Goal: Task Accomplishment & Management: Manage account settings

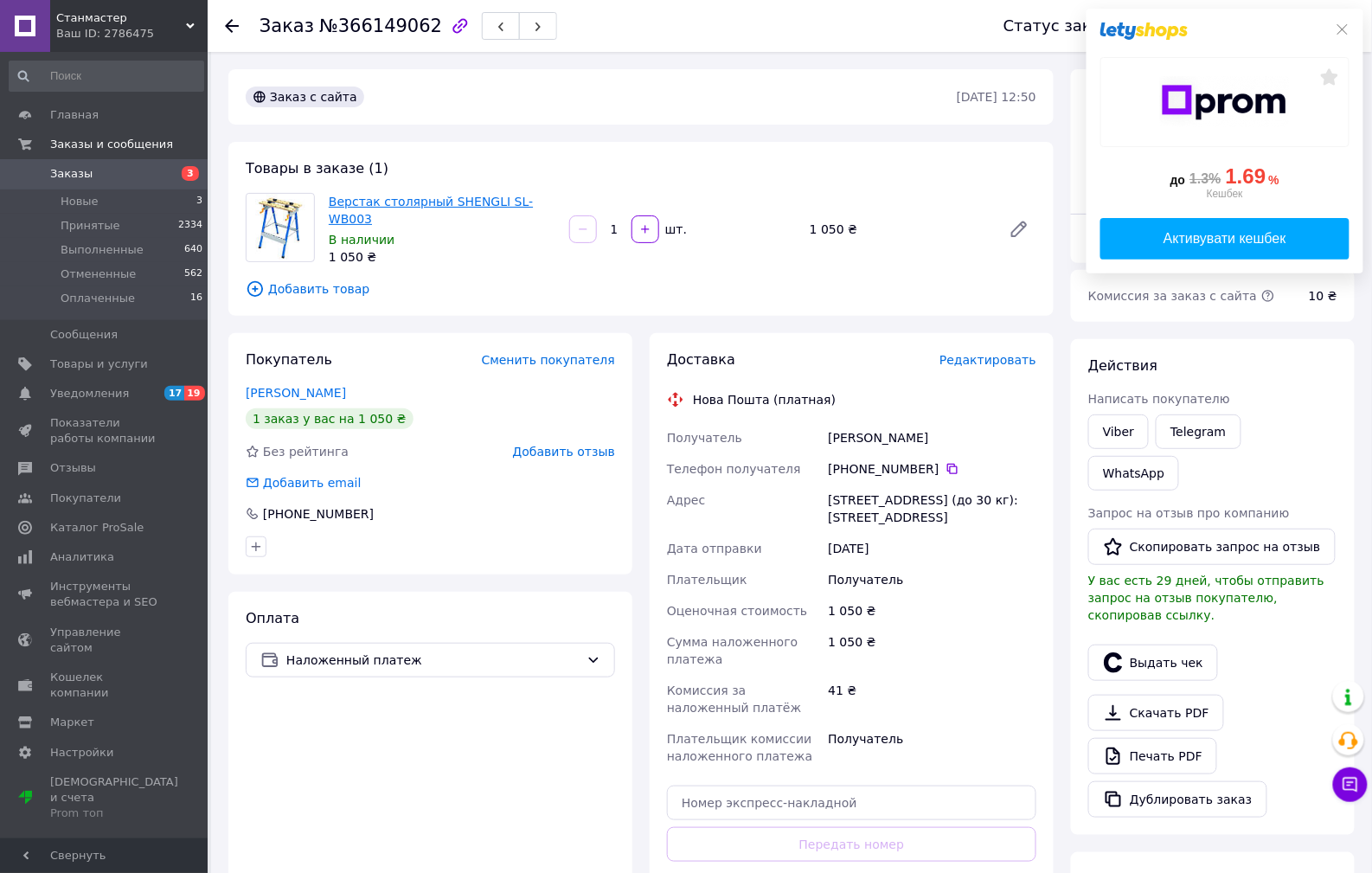
click at [381, 206] on link "Верстак столярный SHENGLI SL-WB003" at bounding box center [431, 210] width 205 height 31
click at [931, 464] on div "[PHONE_NUMBER]" at bounding box center [933, 469] width 209 height 18
drag, startPoint x: 946, startPoint y: 468, endPoint x: 740, endPoint y: 240, distance: 307.3
click at [947, 468] on icon at bounding box center [952, 469] width 11 height 11
click at [870, 464] on div "[PHONE_NUMBER]" at bounding box center [933, 469] width 209 height 18
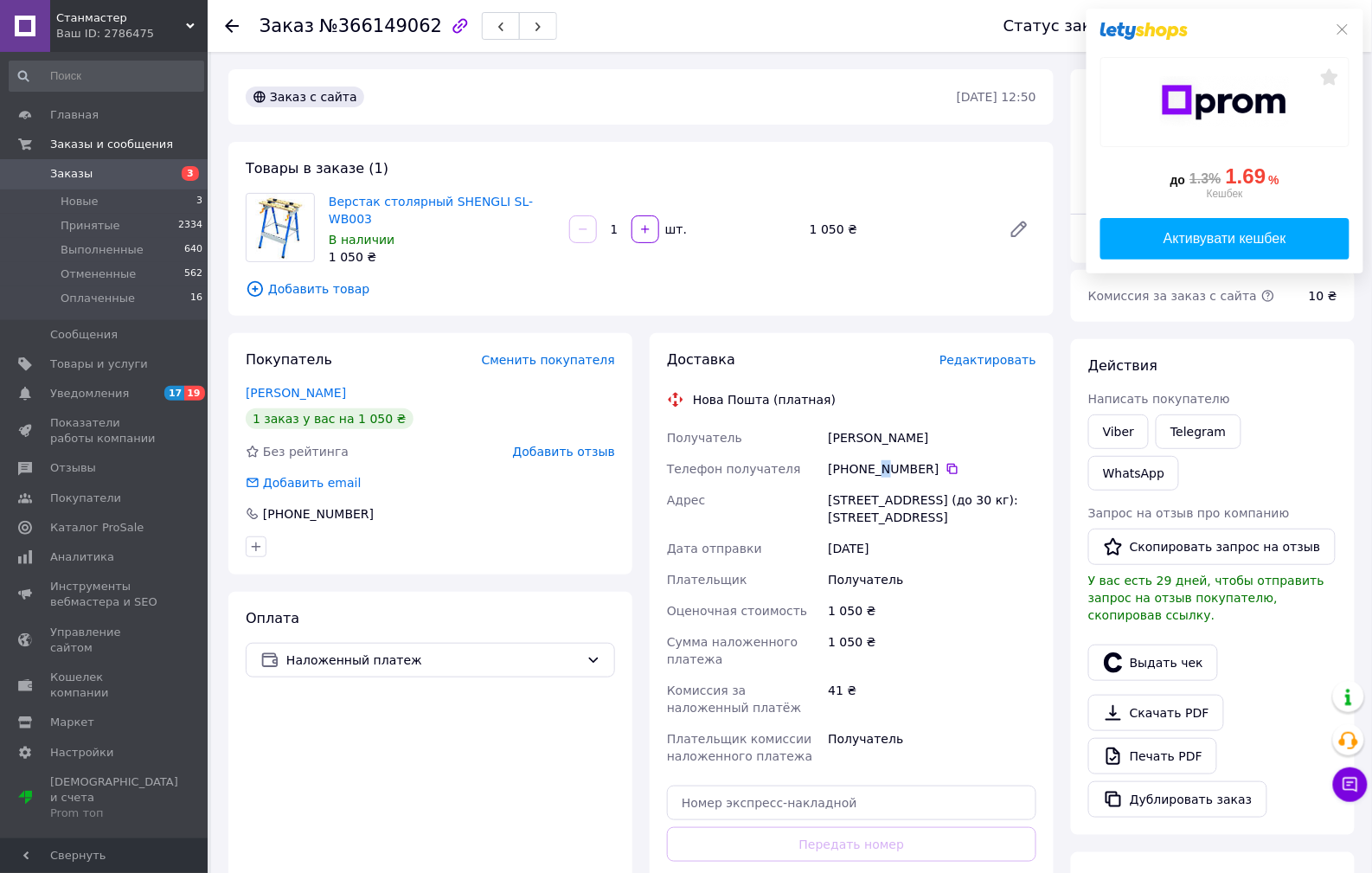
click at [870, 464] on div "[PHONE_NUMBER]" at bounding box center [933, 469] width 209 height 18
click at [946, 465] on icon at bounding box center [953, 469] width 14 height 14
click at [844, 436] on div "Черняк Віталій" at bounding box center [932, 437] width 215 height 31
copy div "Черняк"
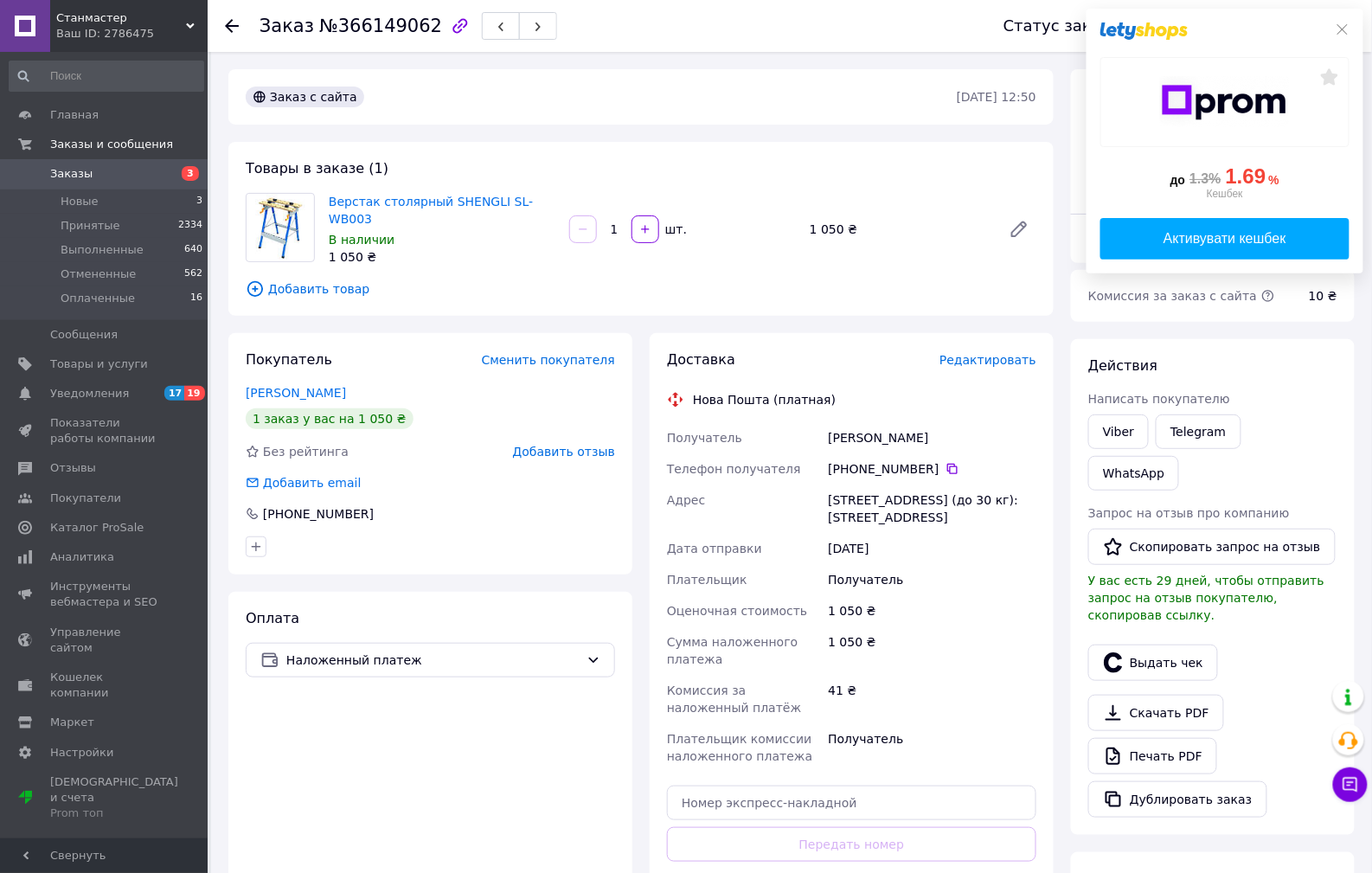
click at [893, 422] on div "Черняк Віталій" at bounding box center [932, 437] width 215 height 31
click at [895, 431] on div "Черняк Віталій" at bounding box center [932, 437] width 215 height 31
copy div "Віталій"
click at [854, 505] on div "г. Киев (Киевская обл.), №63 (до 30 кг): ул. Борисоглебская / Волошская, 17/1" at bounding box center [932, 509] width 215 height 49
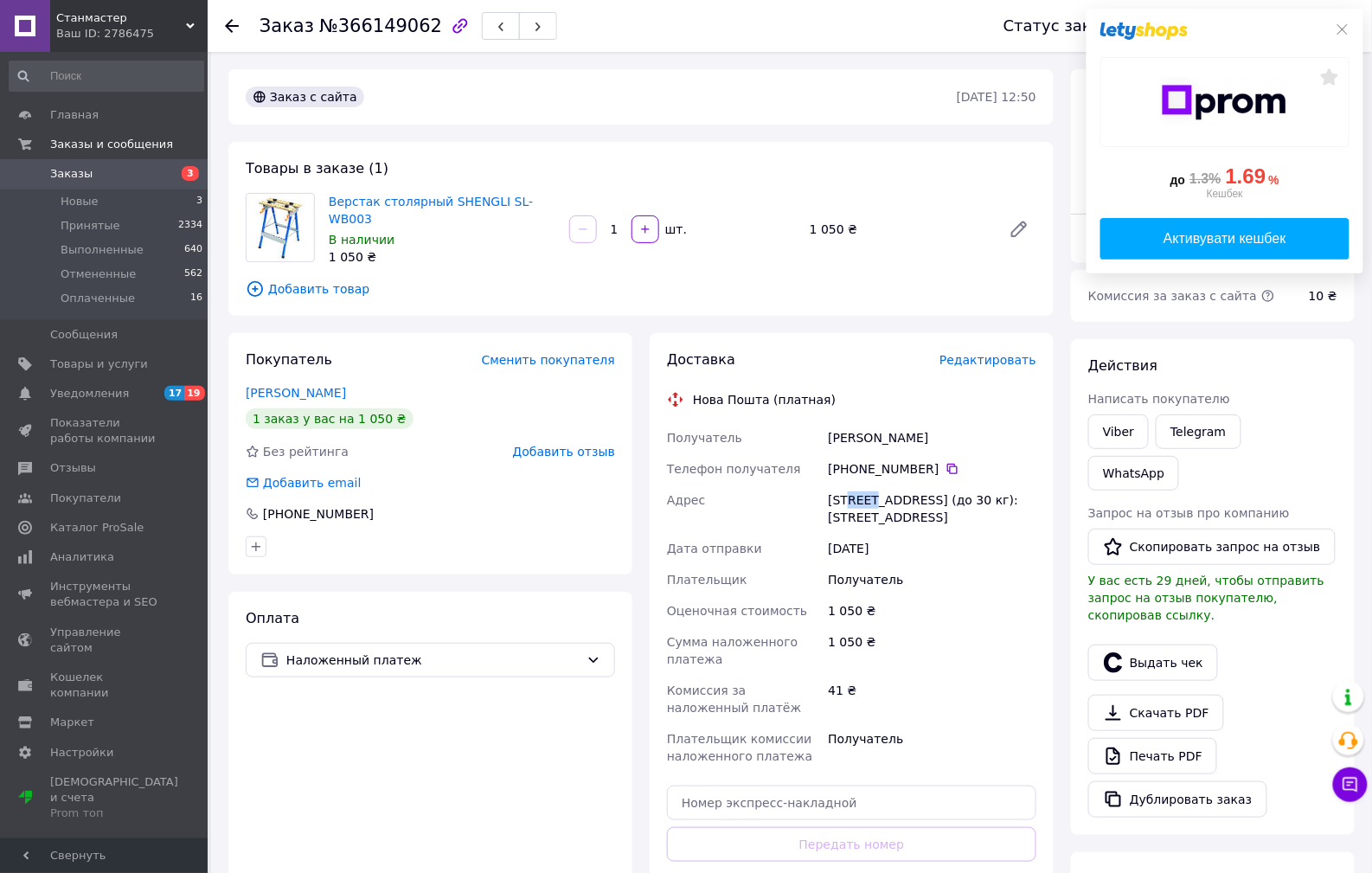
click at [853, 505] on div "г. Киев (Киевская обл.), №63 (до 30 кг): ул. Борисоглебская / Волошская, 17/1" at bounding box center [932, 509] width 215 height 49
copy div "Киев"
drag, startPoint x: 546, startPoint y: 206, endPoint x: 320, endPoint y: 142, distance: 234.9
click at [329, 204] on span "Верстак столярный SHENGLI SL-WB003" at bounding box center [441, 210] width 227 height 35
copy link "Верстак столярный SHENGLI SL-WB003"
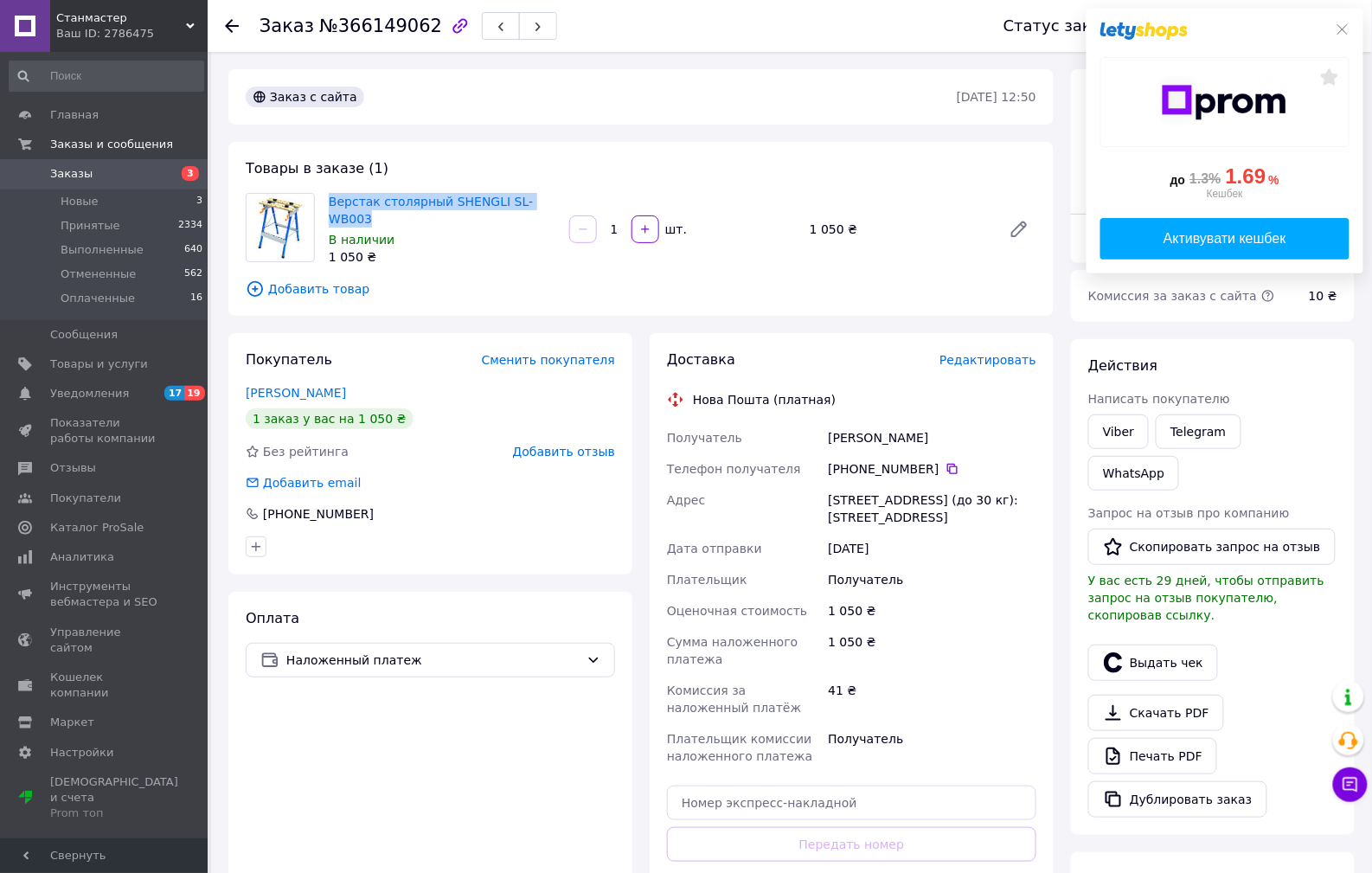
copy link "Верстак столярный SHENGLI SL-WB003"
click at [976, 661] on div "1 050 ₴" at bounding box center [932, 651] width 215 height 49
click at [237, 26] on use at bounding box center [232, 26] width 14 height 14
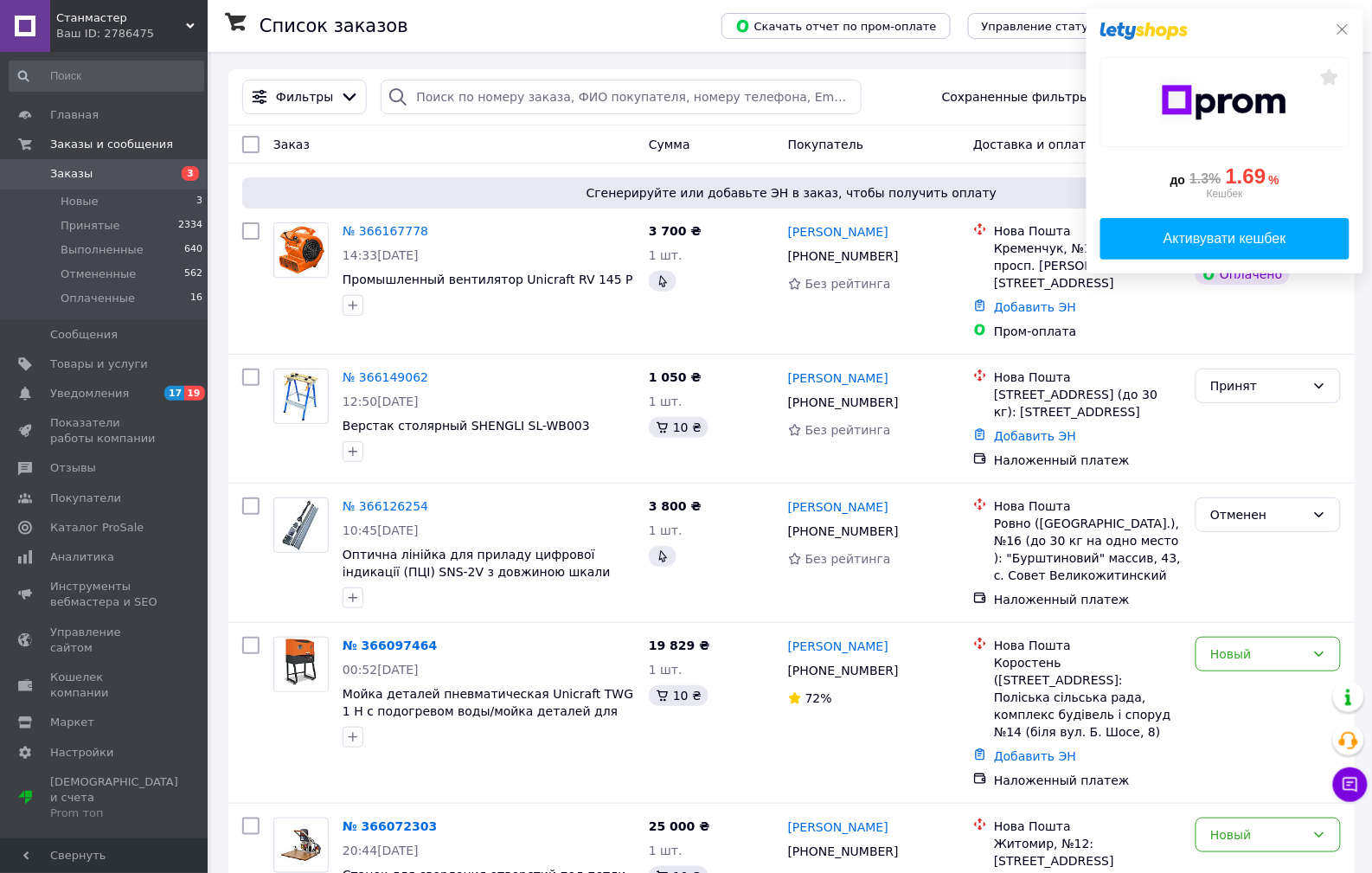
click at [1343, 32] on icon at bounding box center [1343, 29] width 14 height 14
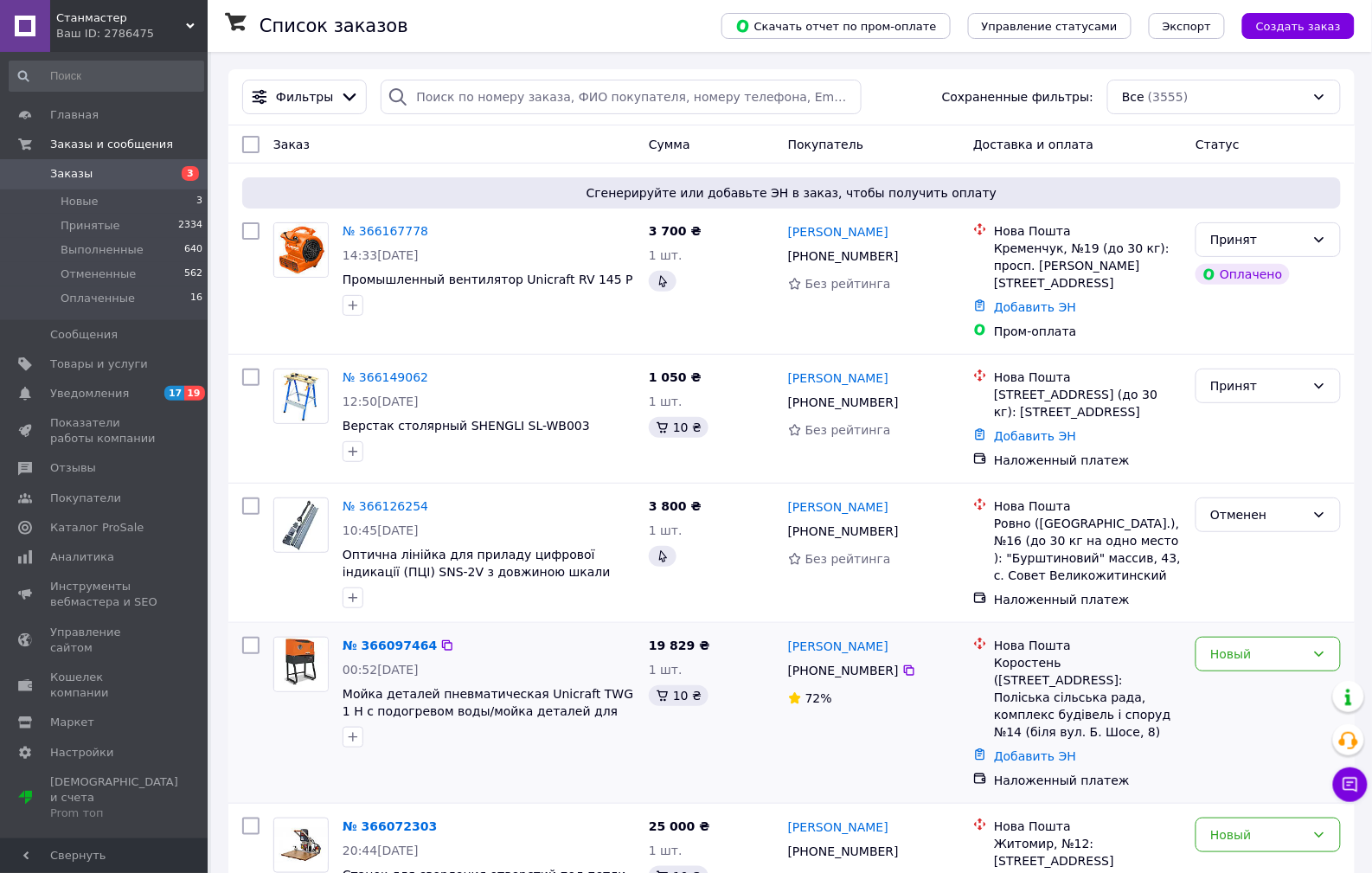
click at [849, 744] on div "[PERSON_NAME] [PHONE_NUMBER]%" at bounding box center [874, 712] width 185 height 166
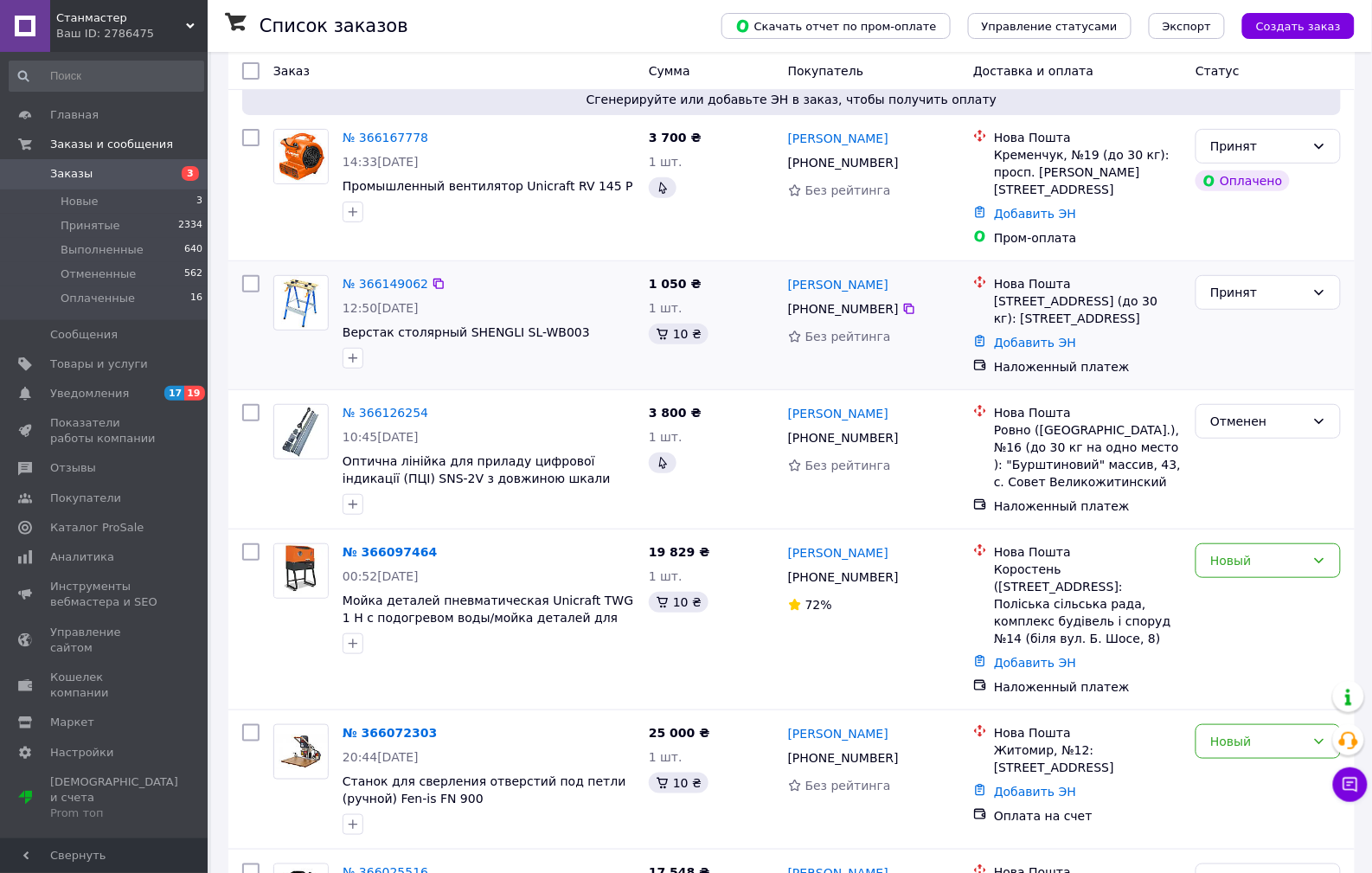
scroll to position [321, 0]
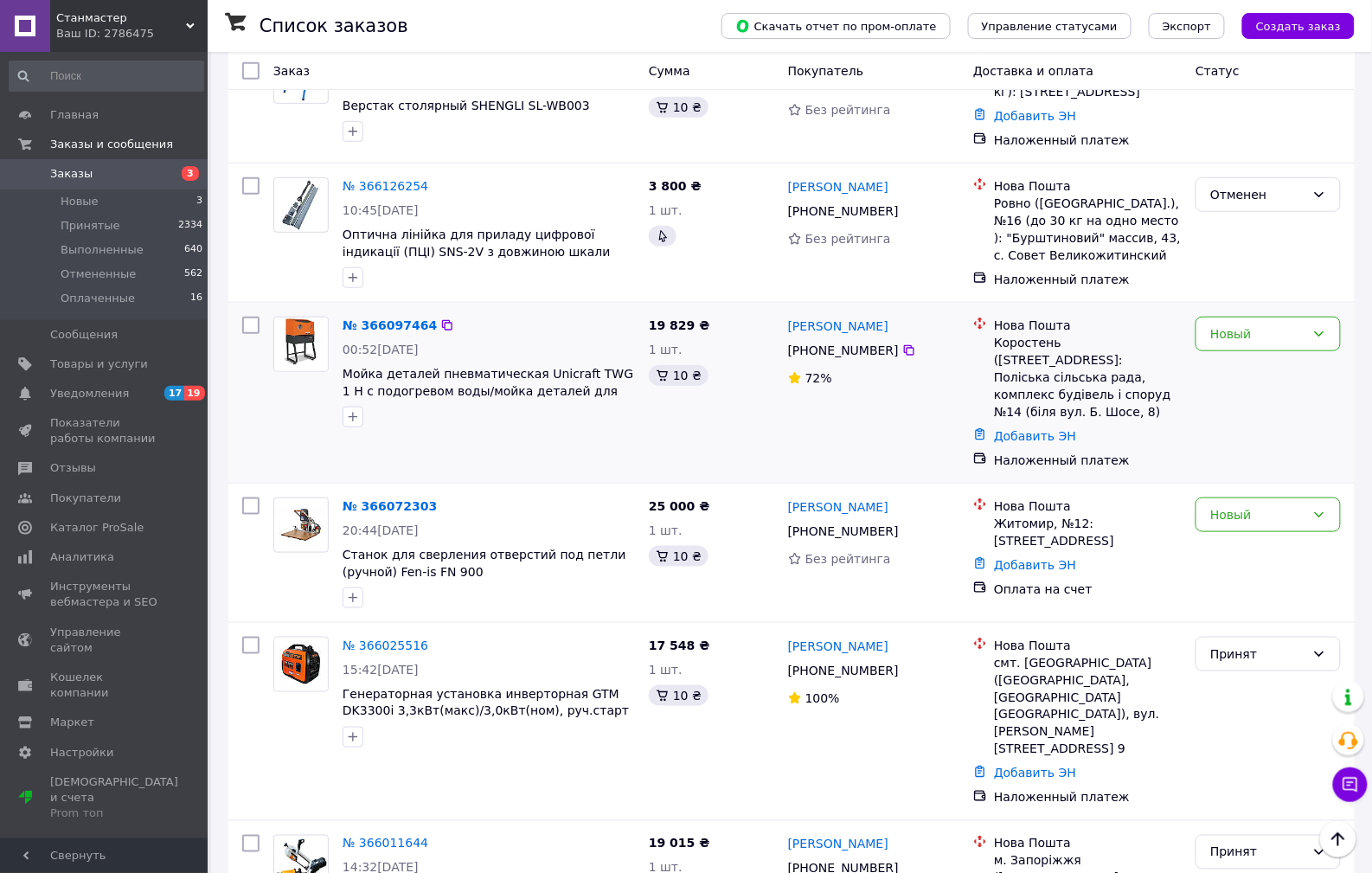
drag, startPoint x: 854, startPoint y: 282, endPoint x: 768, endPoint y: 330, distance: 98.5
drag, startPoint x: 768, startPoint y: 330, endPoint x: 629, endPoint y: 324, distance: 139.1
click at [636, 326] on div "№ 366097464" at bounding box center [489, 324] width 296 height 20
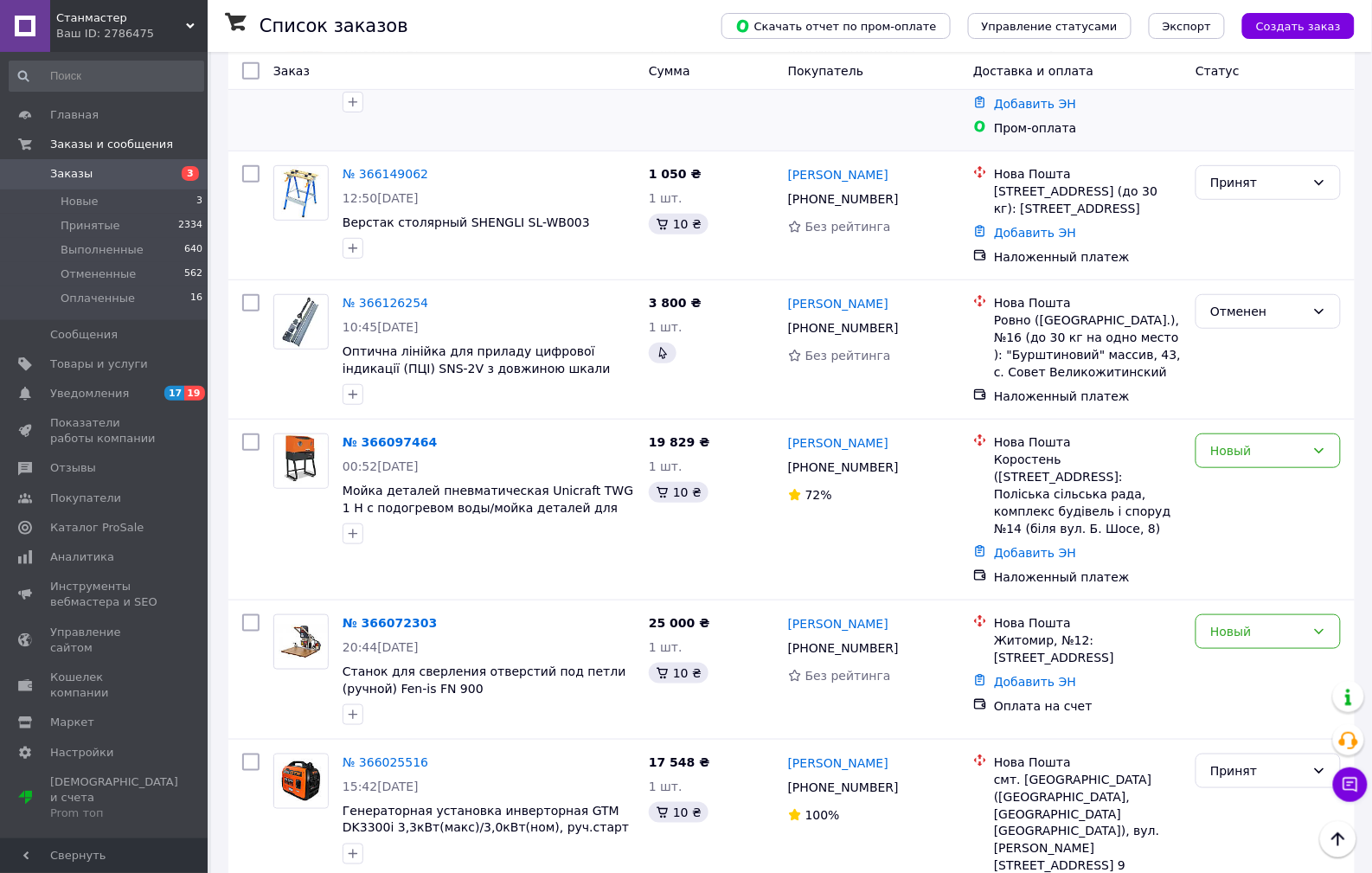
scroll to position [0, 0]
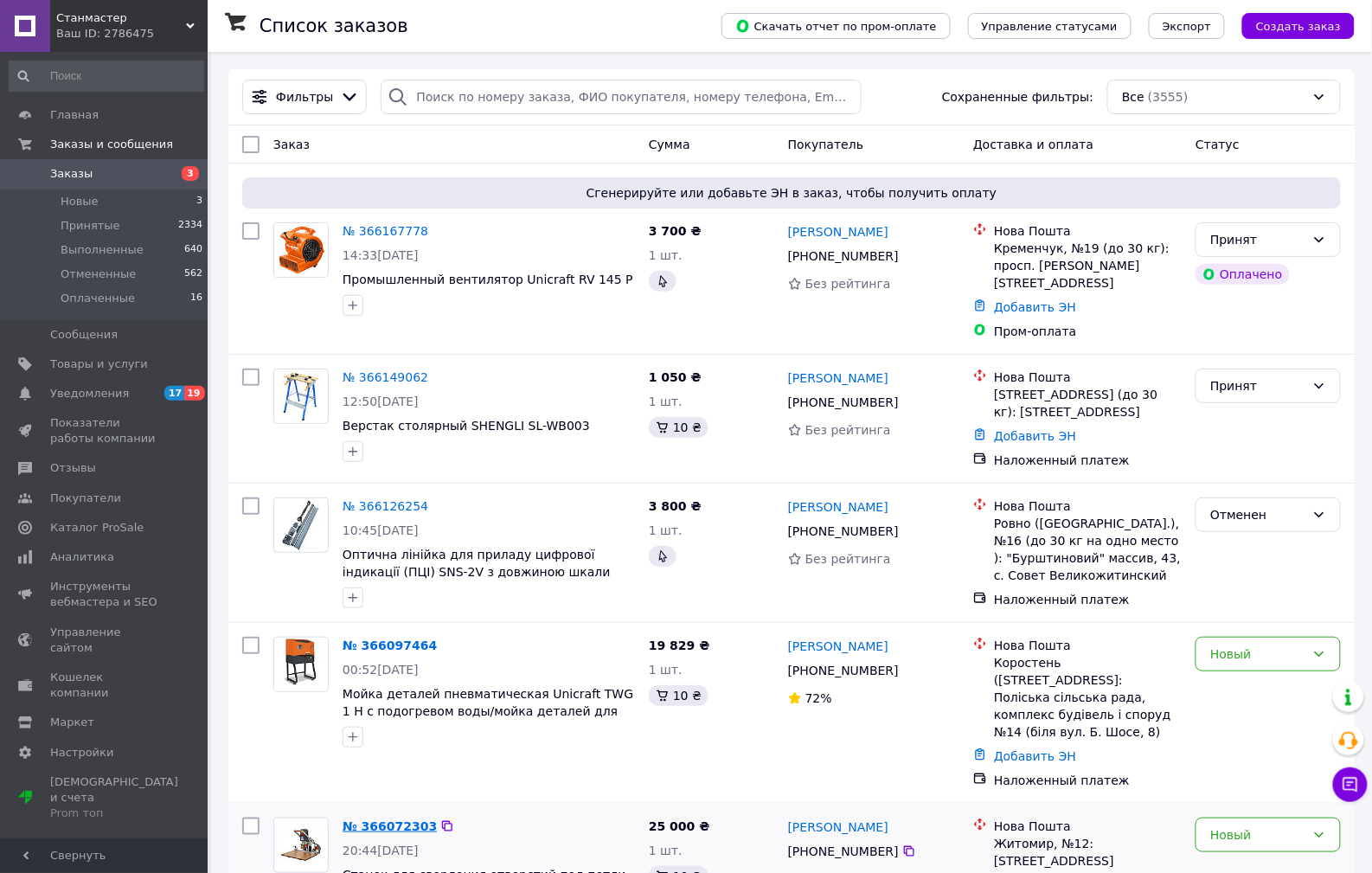
click at [406, 819] on link "№ 366072303" at bounding box center [390, 826] width 95 height 14
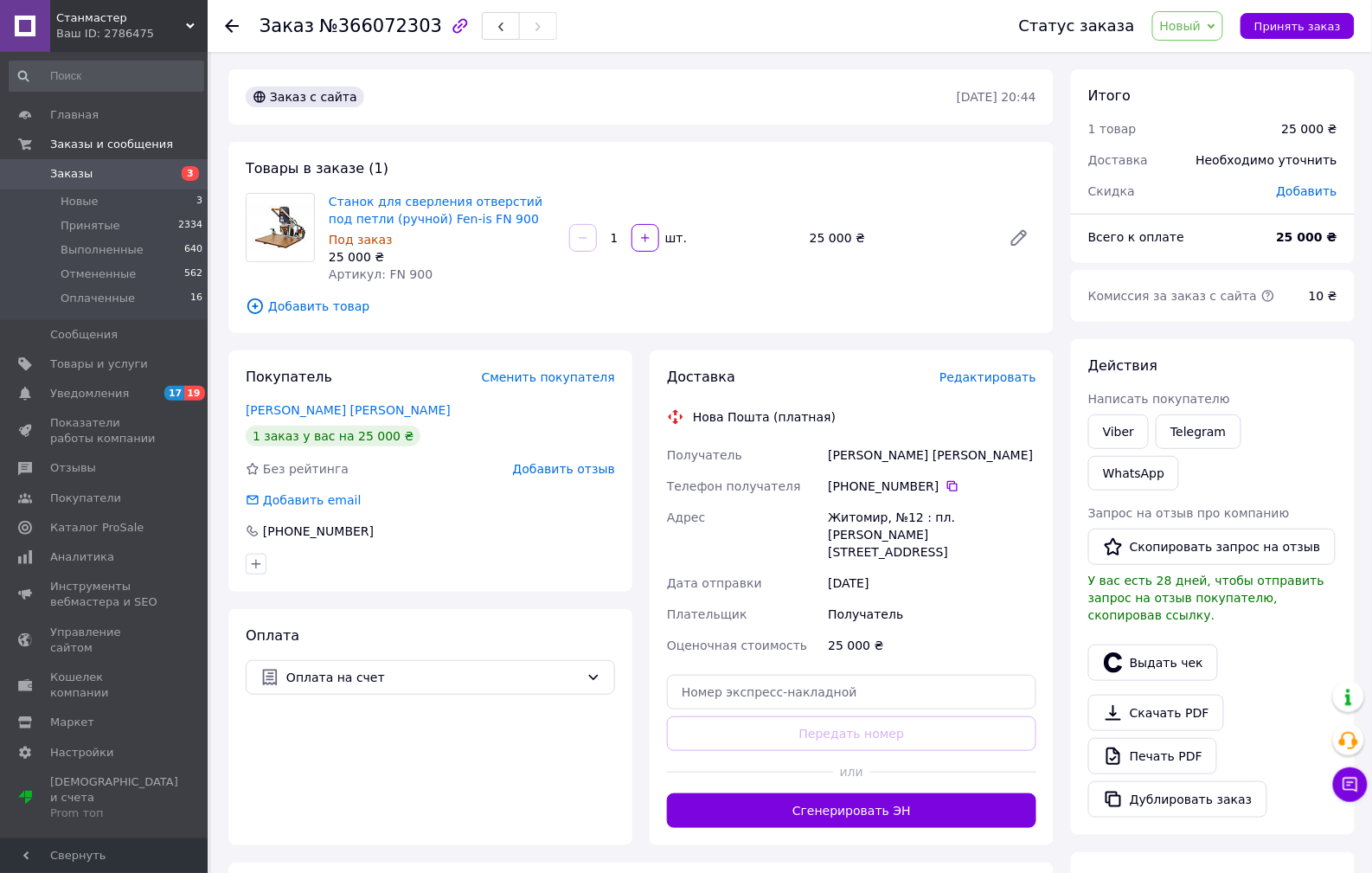
click at [133, 181] on span "Заказы" at bounding box center [105, 173] width 110 height 16
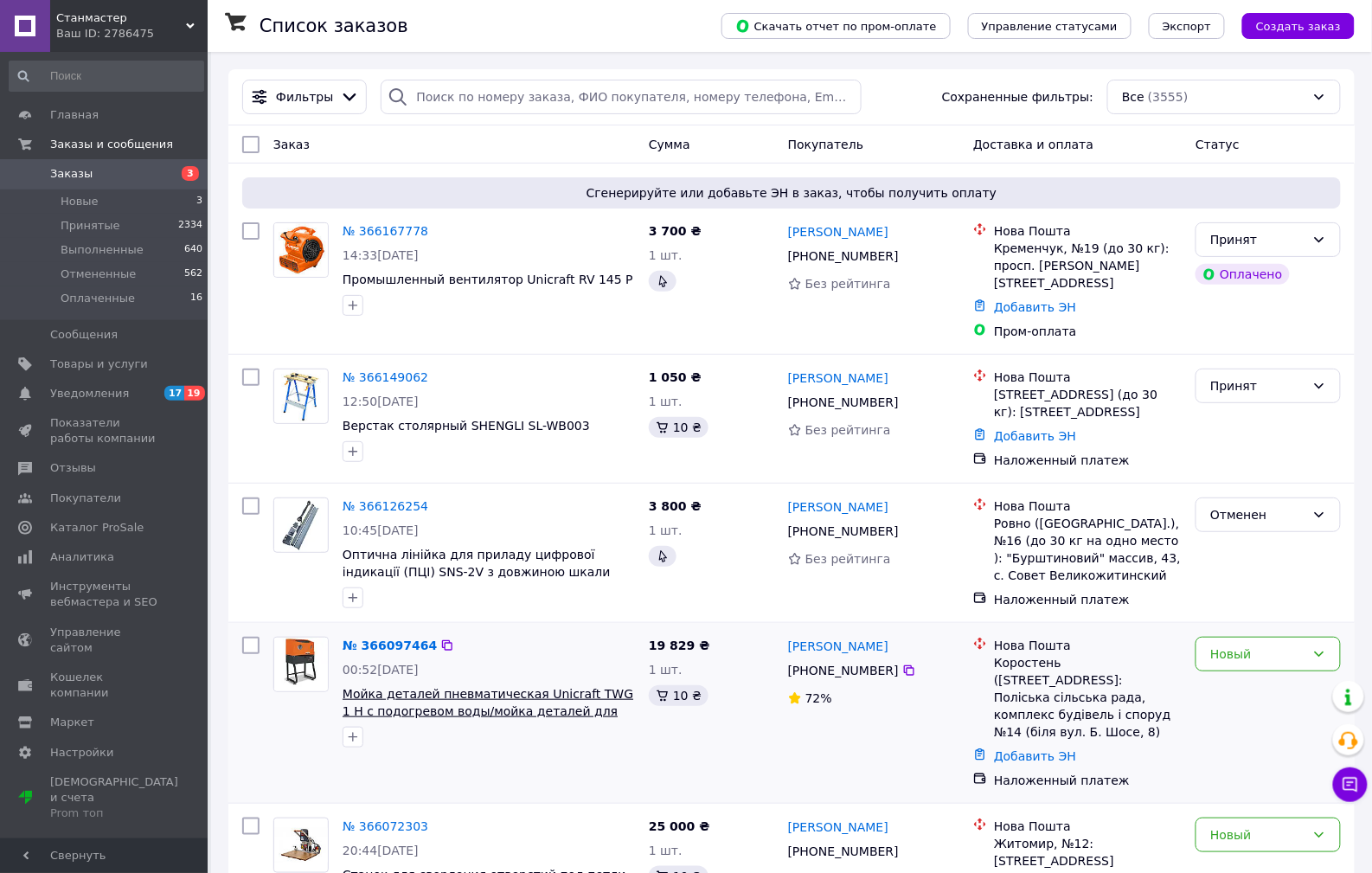
click at [478, 703] on span "Мойка деталей пневматическая Unicraft TWG 1 H с подогревом воды/мойка деталей д…" at bounding box center [488, 711] width 290 height 49
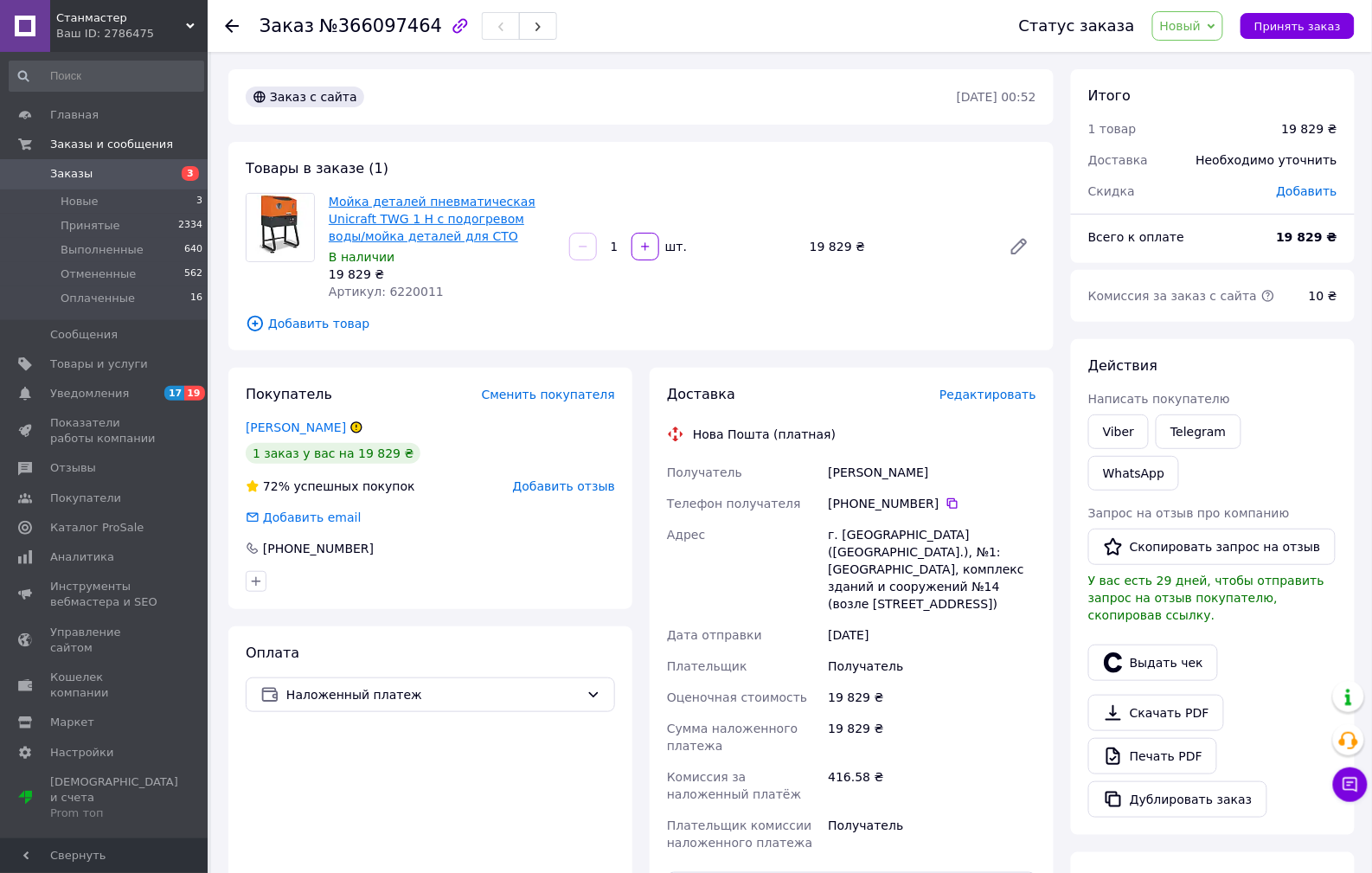
click at [396, 213] on link "Мойка деталей пневматическая Unicraft TWG 1 H с подогревом воды/мойка деталей д…" at bounding box center [432, 219] width 207 height 49
